Goal: Transaction & Acquisition: Purchase product/service

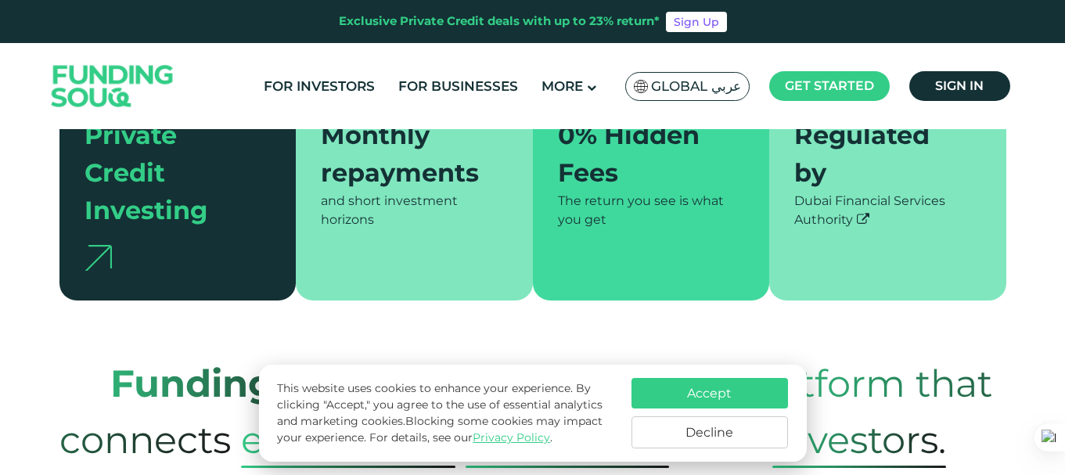
scroll to position [469, 0]
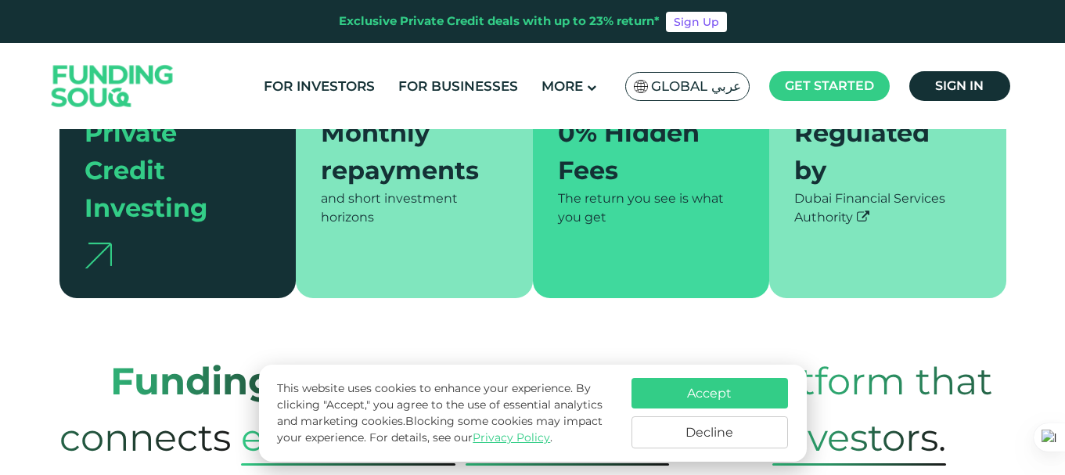
click at [863, 210] on icon at bounding box center [863, 216] width 13 height 13
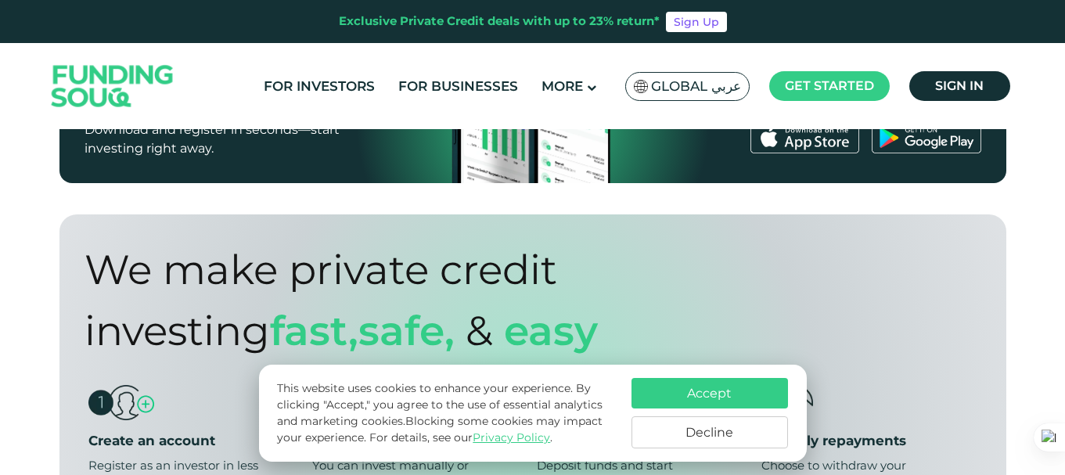
scroll to position [1095, 0]
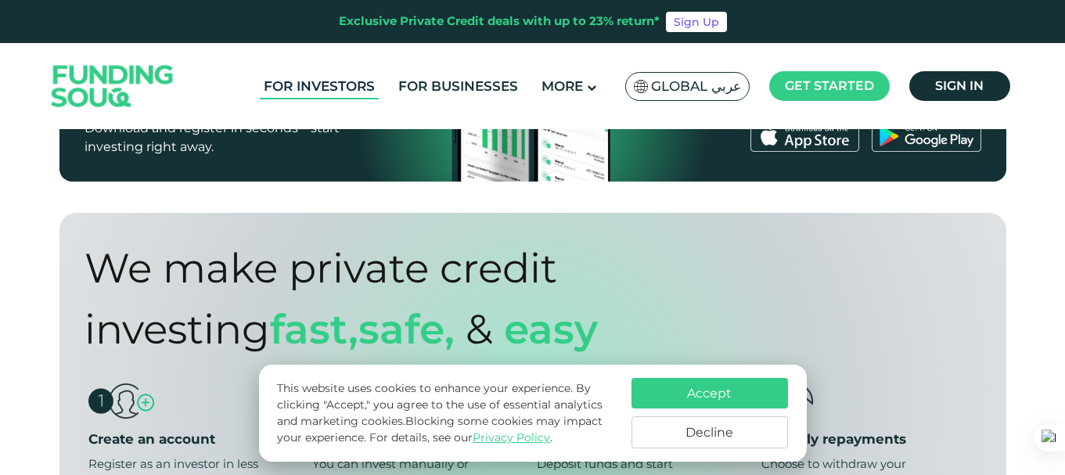
click at [360, 84] on link "For Investors" at bounding box center [319, 87] width 119 height 26
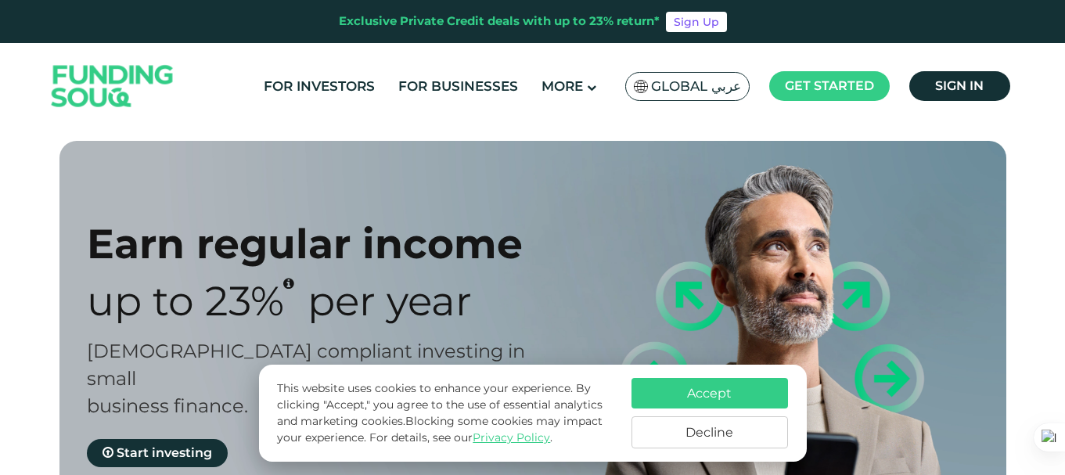
scroll to position [782, 0]
